Goal: Transaction & Acquisition: Purchase product/service

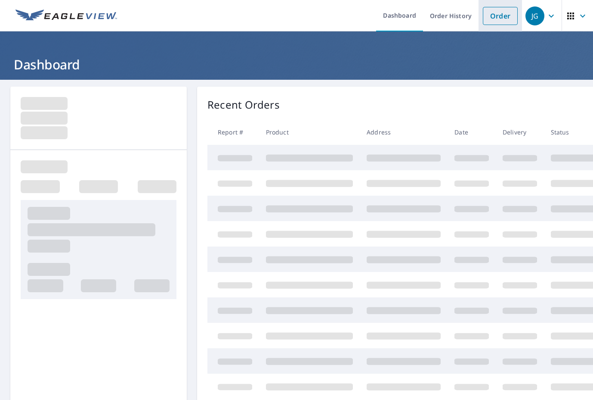
click at [499, 12] on link "Order" at bounding box center [500, 16] width 35 height 18
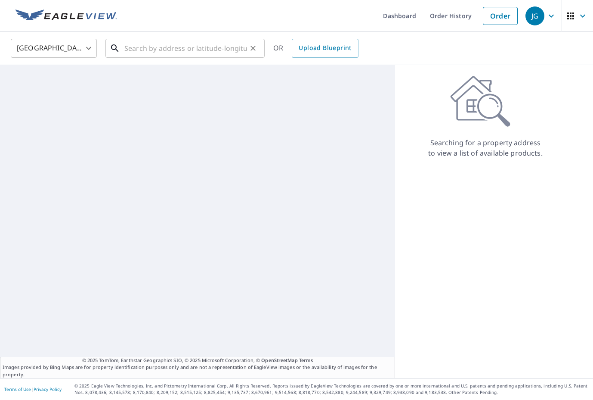
drag, startPoint x: 186, startPoint y: 43, endPoint x: 196, endPoint y: 46, distance: 9.4
click at [186, 43] on input "text" at bounding box center [185, 48] width 123 height 24
paste input "[STREET_ADDRESS]"
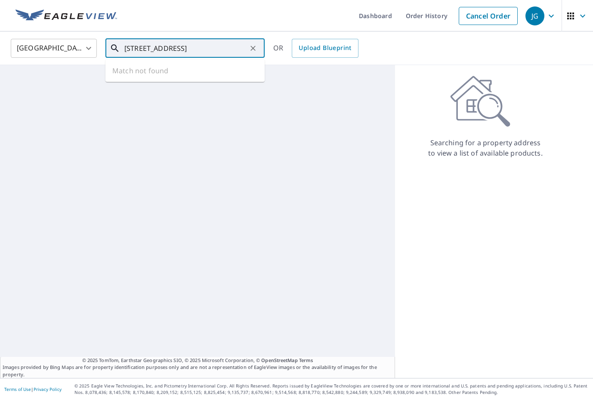
scroll to position [0, 18]
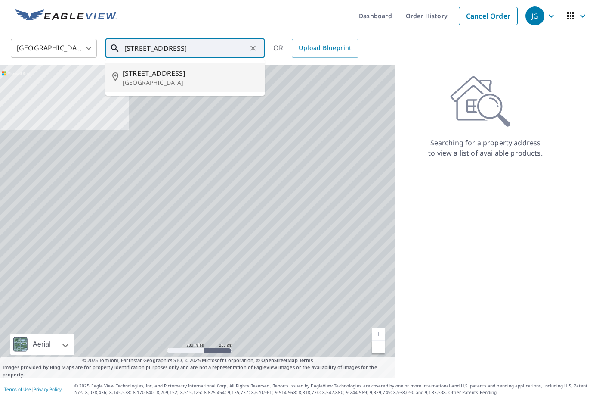
click at [187, 71] on span "[STREET_ADDRESS]" at bounding box center [190, 73] width 135 height 10
type input "[STREET_ADDRESS]"
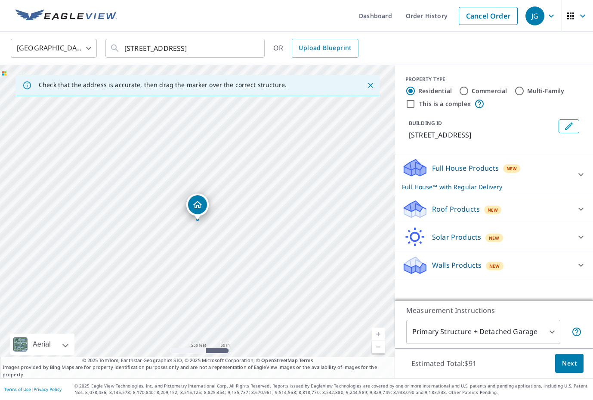
drag, startPoint x: 448, startPoint y: 208, endPoint x: 433, endPoint y: 215, distance: 16.8
click at [448, 208] on p "Roof Products" at bounding box center [456, 209] width 48 height 10
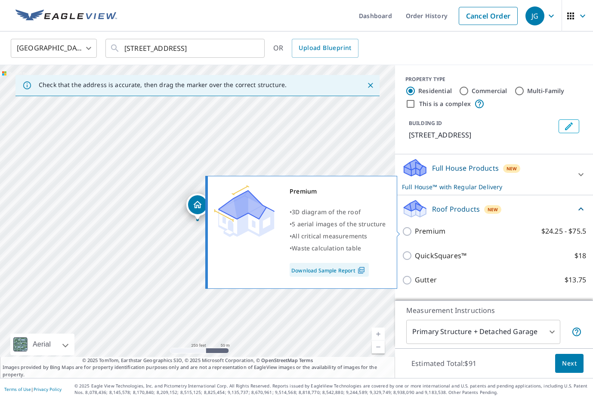
click at [414, 230] on input "Premium $24.25 - $75.5" at bounding box center [408, 231] width 13 height 10
checkbox input "true"
checkbox input "false"
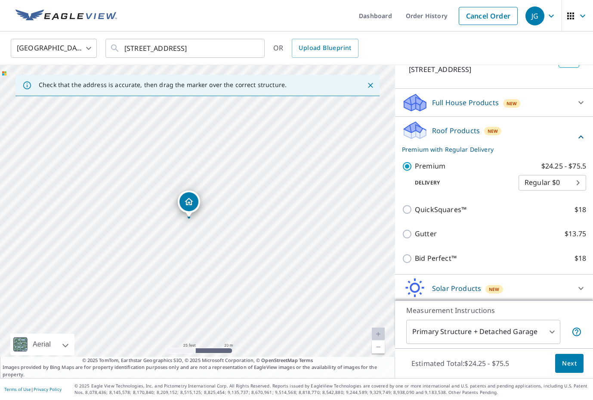
scroll to position [96, 0]
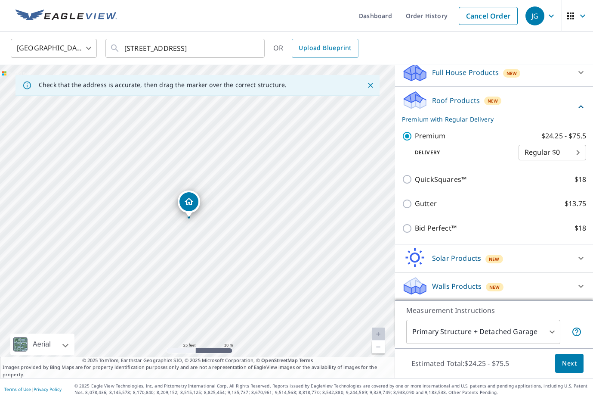
click at [578, 361] on button "Next" at bounding box center [570, 363] width 28 height 19
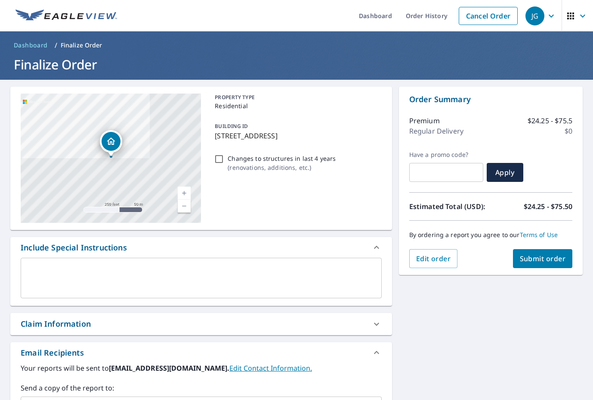
click at [534, 261] on span "Submit order" at bounding box center [543, 258] width 46 height 9
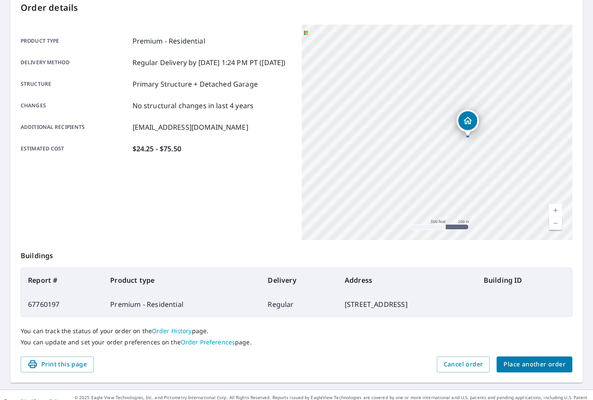
scroll to position [98, 0]
